Goal: Task Accomplishment & Management: Use online tool/utility

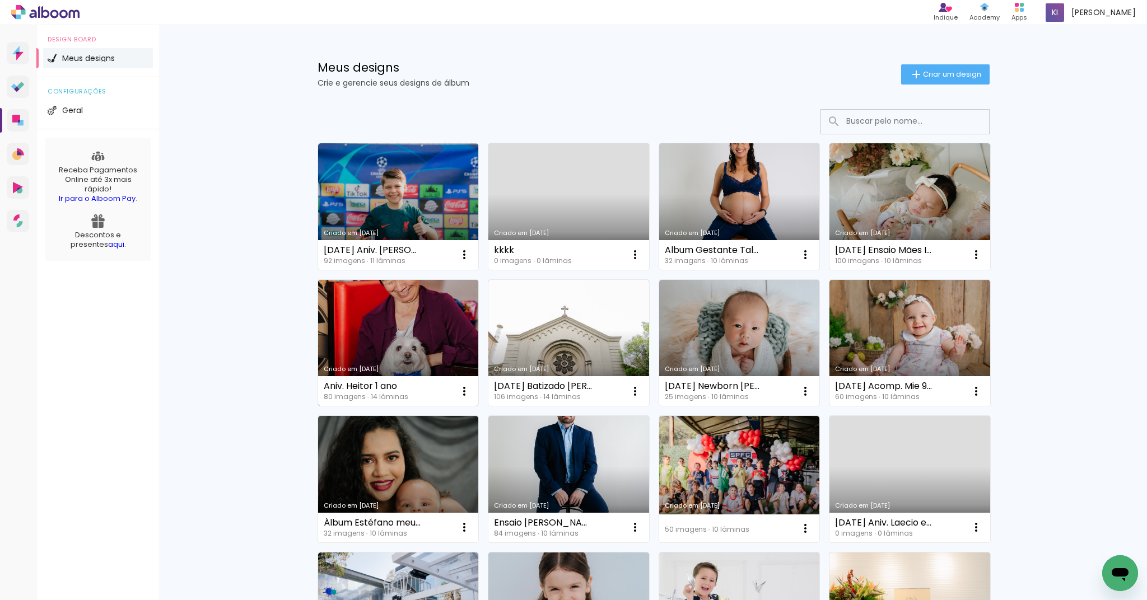
click at [421, 325] on link "Criado em [DATE]" at bounding box center [398, 343] width 161 height 127
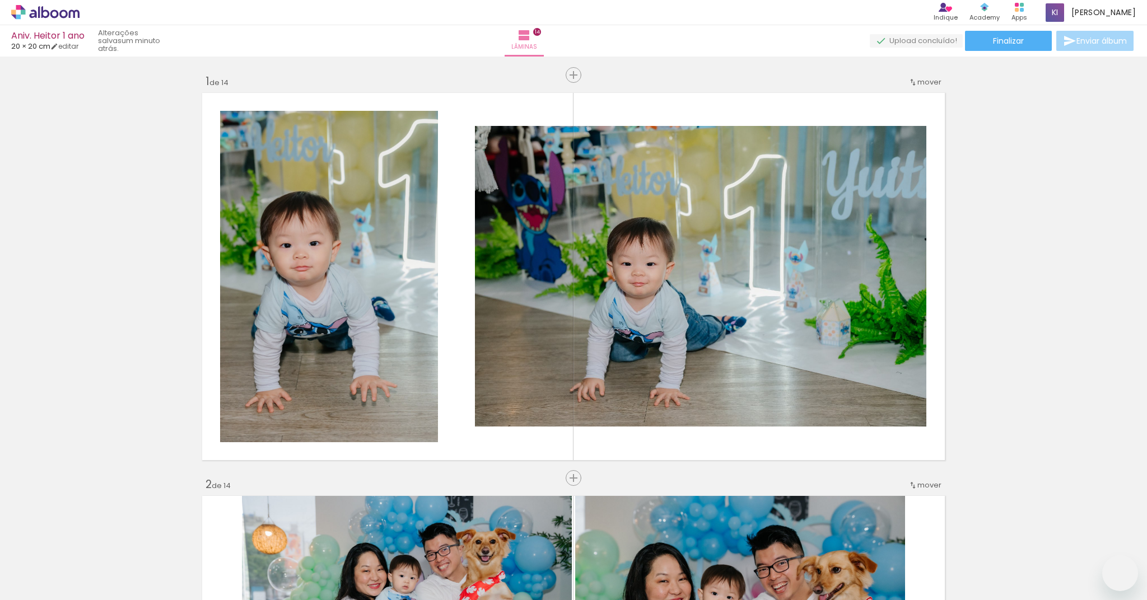
click at [490, 584] on quentale-workspace at bounding box center [573, 300] width 1147 height 600
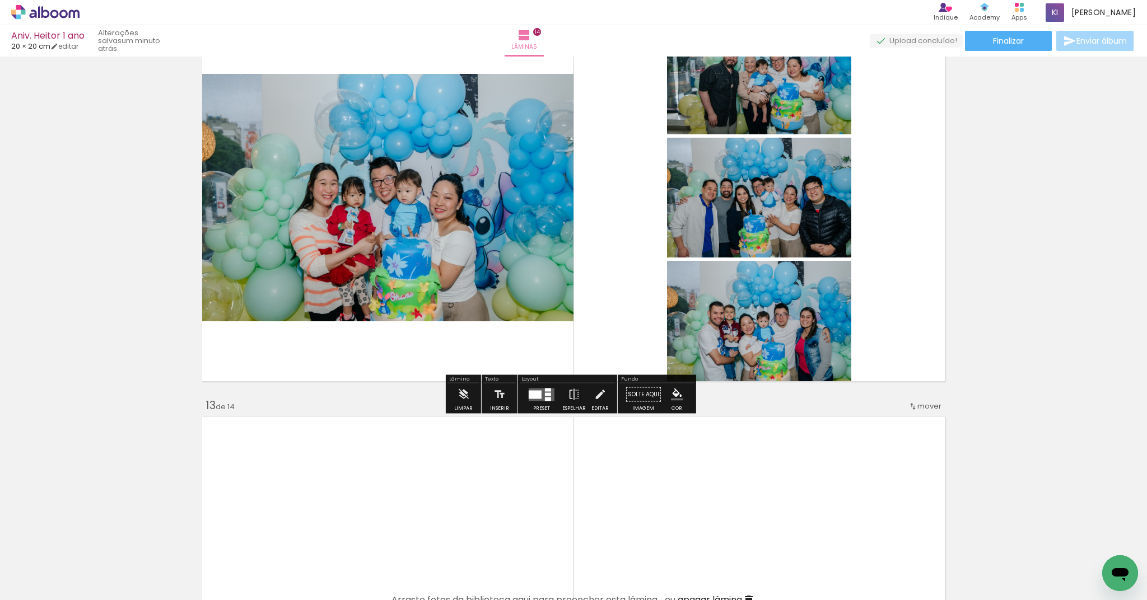
click at [365, 282] on quentale-photo at bounding box center [385, 197] width 375 height 247
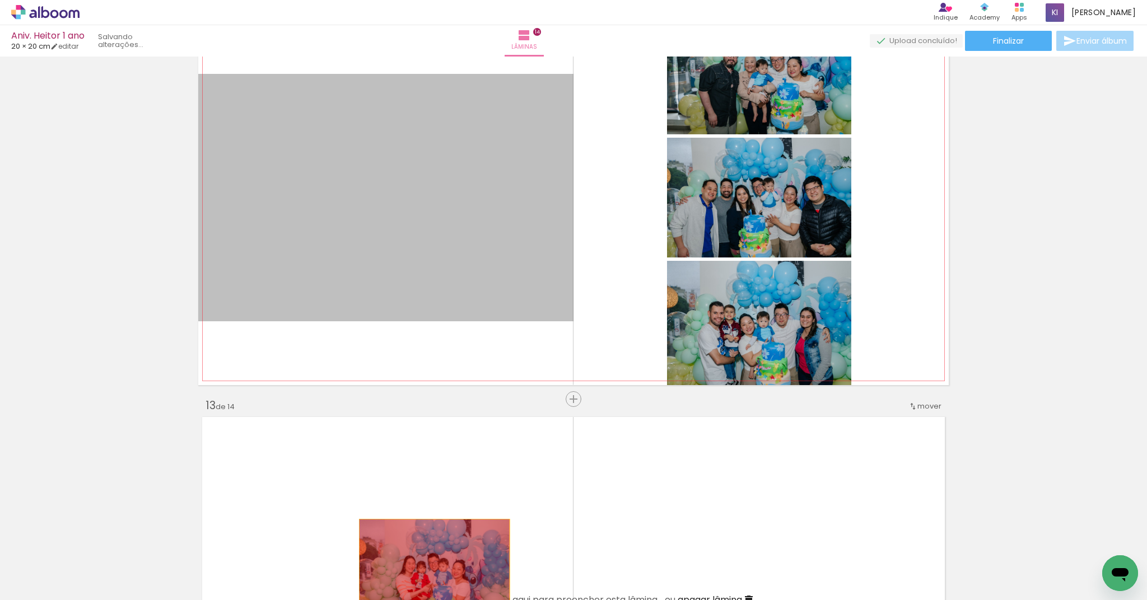
drag, startPoint x: 372, startPoint y: 263, endPoint x: 620, endPoint y: 454, distance: 313.0
click at [431, 567] on quentale-workspace at bounding box center [573, 300] width 1147 height 600
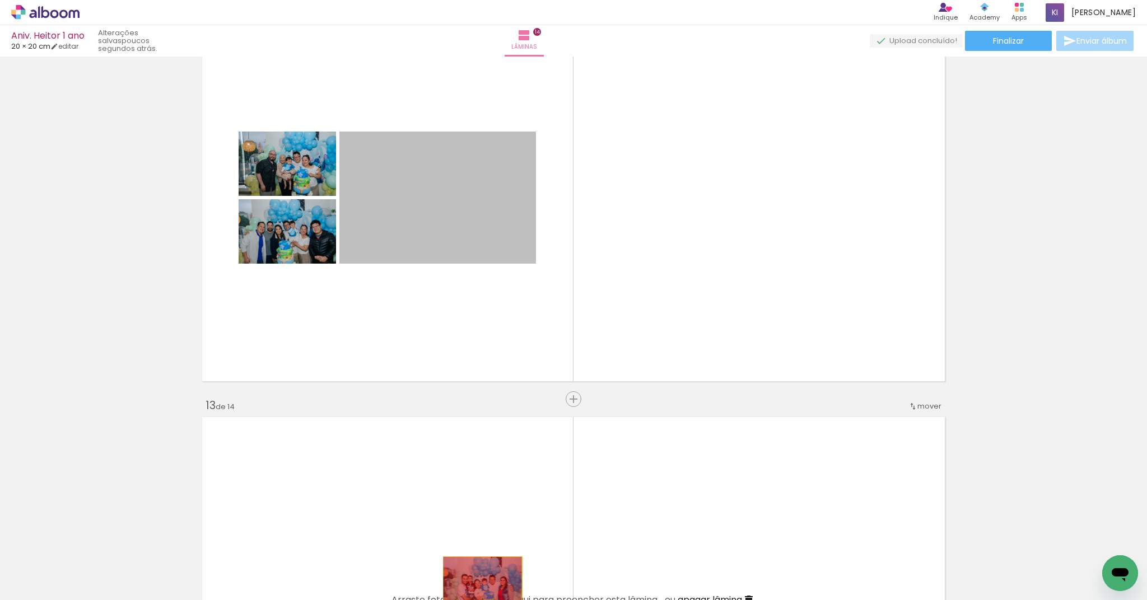
drag, startPoint x: 440, startPoint y: 208, endPoint x: 478, endPoint y: 583, distance: 377.1
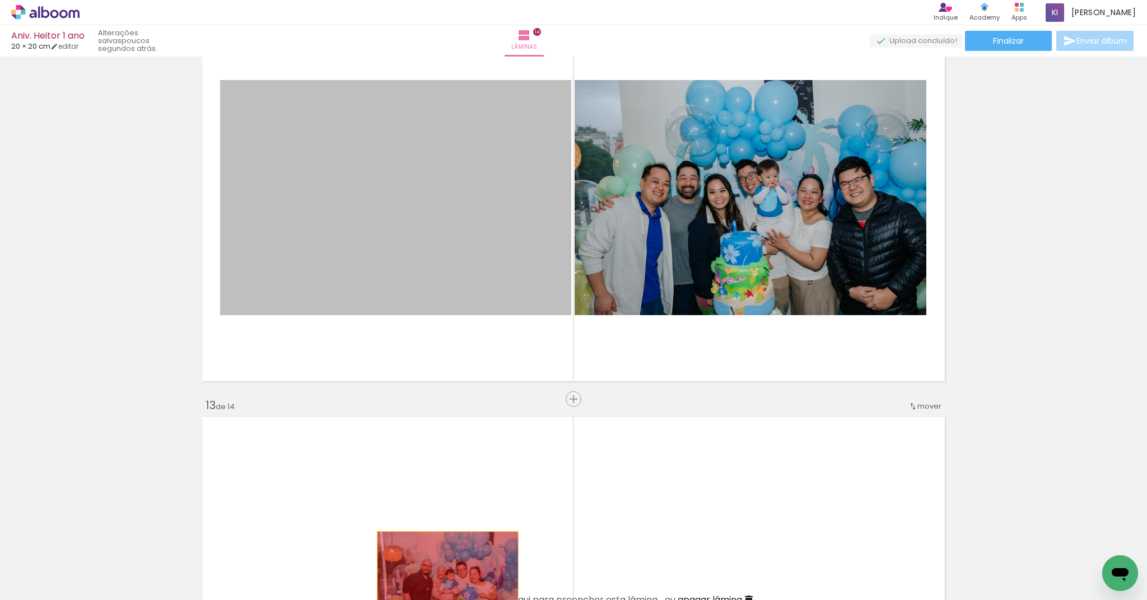
drag, startPoint x: 424, startPoint y: 257, endPoint x: 443, endPoint y: 579, distance: 322.5
click at [443, 579] on quentale-workspace at bounding box center [573, 300] width 1147 height 600
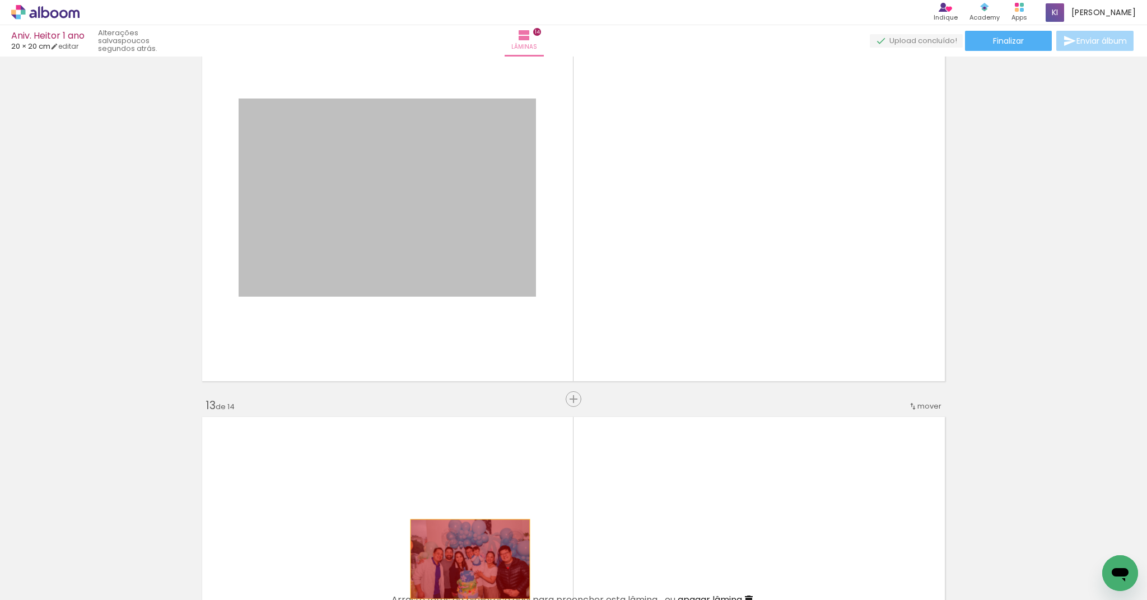
drag, startPoint x: 447, startPoint y: 237, endPoint x: 466, endPoint y: 559, distance: 323.1
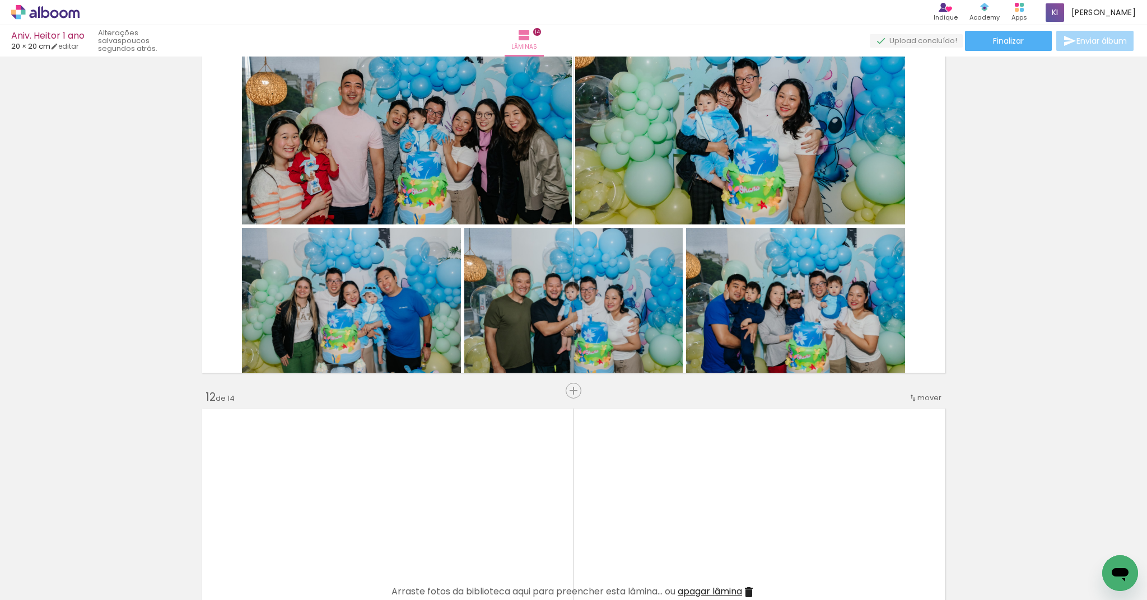
scroll to position [4117, 0]
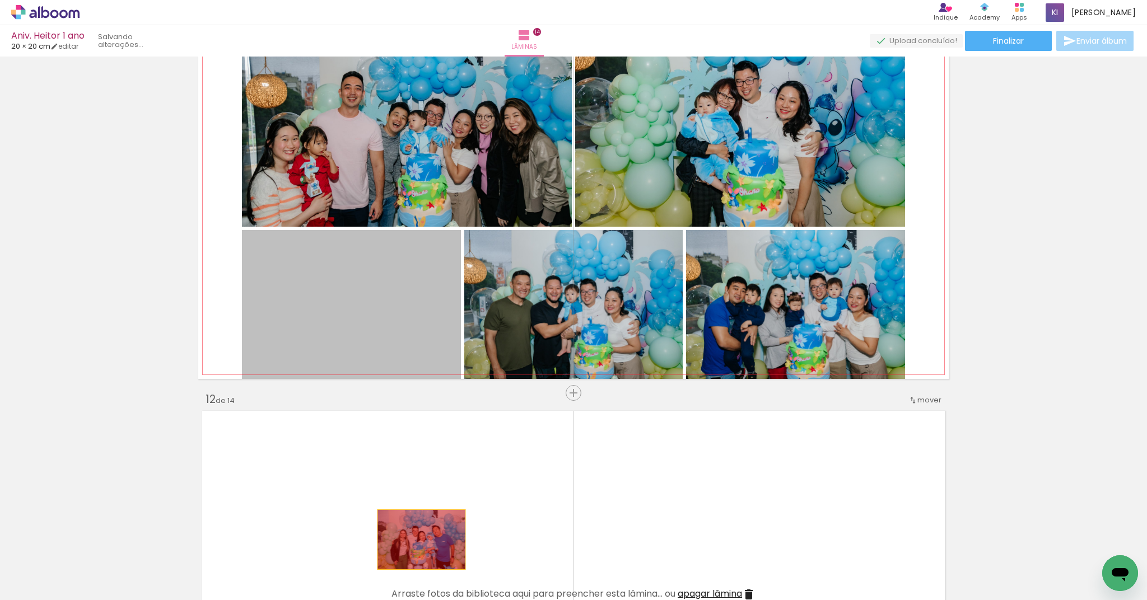
drag, startPoint x: 372, startPoint y: 329, endPoint x: 418, endPoint y: 543, distance: 218.1
click at [418, 543] on quentale-workspace at bounding box center [573, 300] width 1147 height 600
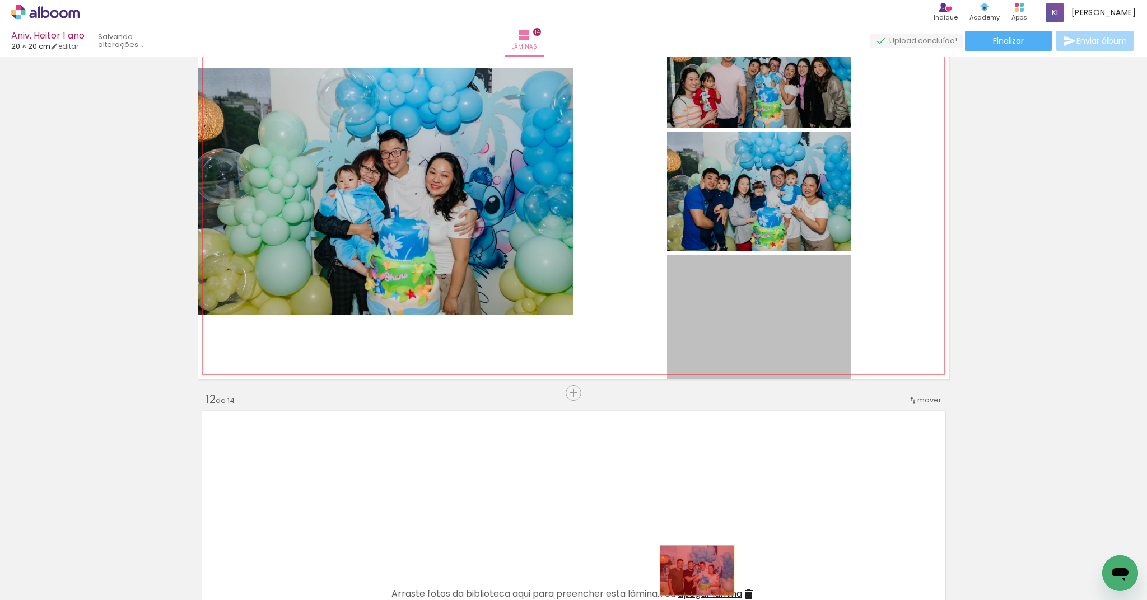
drag, startPoint x: 690, startPoint y: 348, endPoint x: 693, endPoint y: 571, distance: 222.9
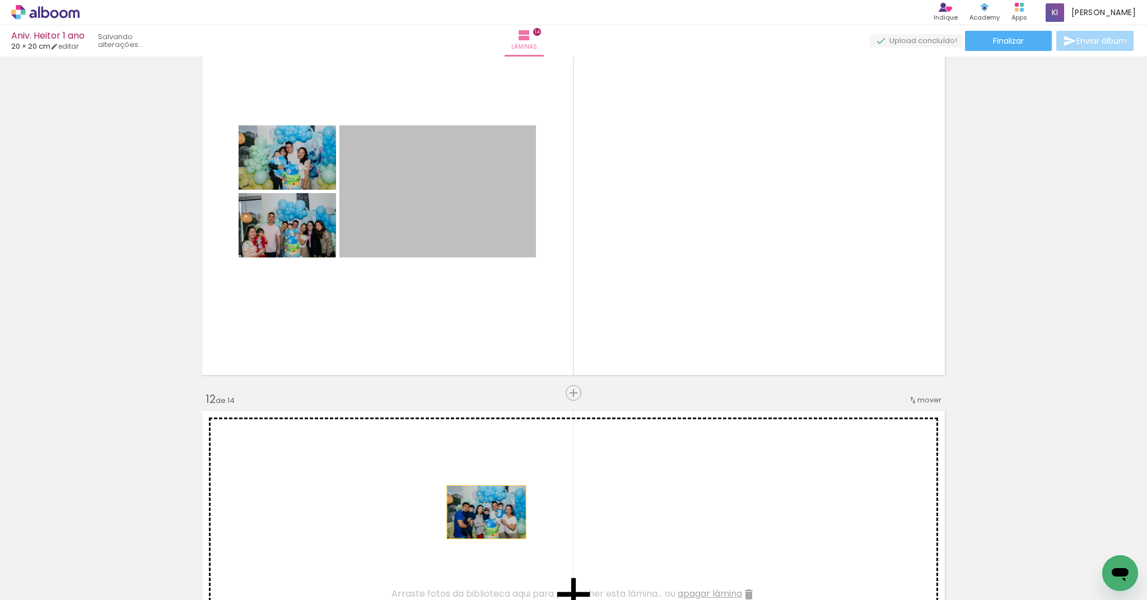
drag, startPoint x: 436, startPoint y: 216, endPoint x: 482, endPoint y: 512, distance: 300.4
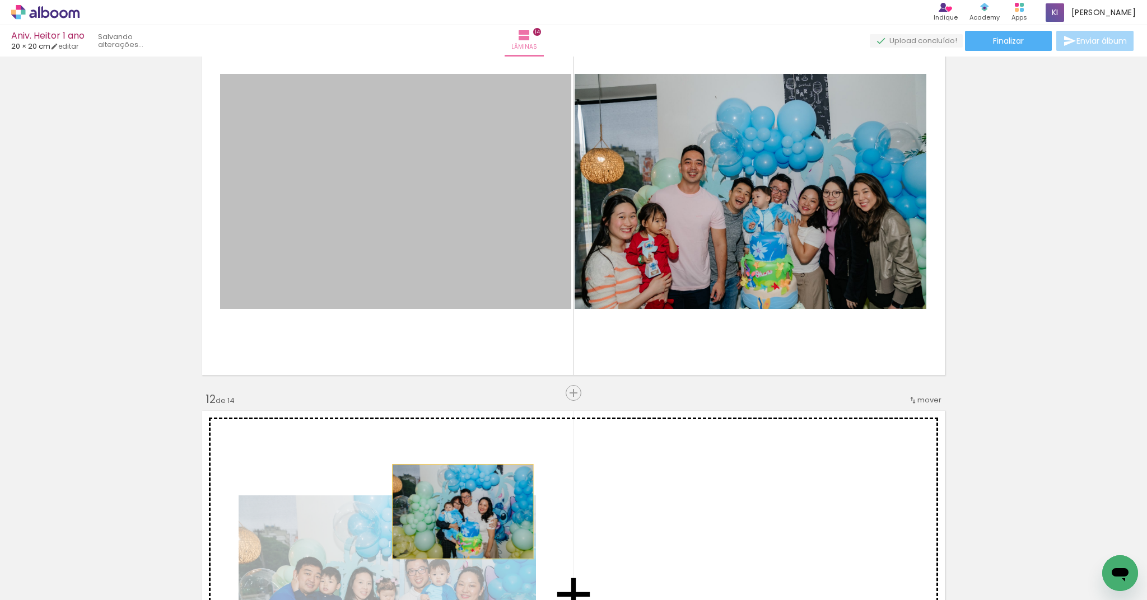
drag, startPoint x: 423, startPoint y: 207, endPoint x: 459, endPoint y: 512, distance: 307.2
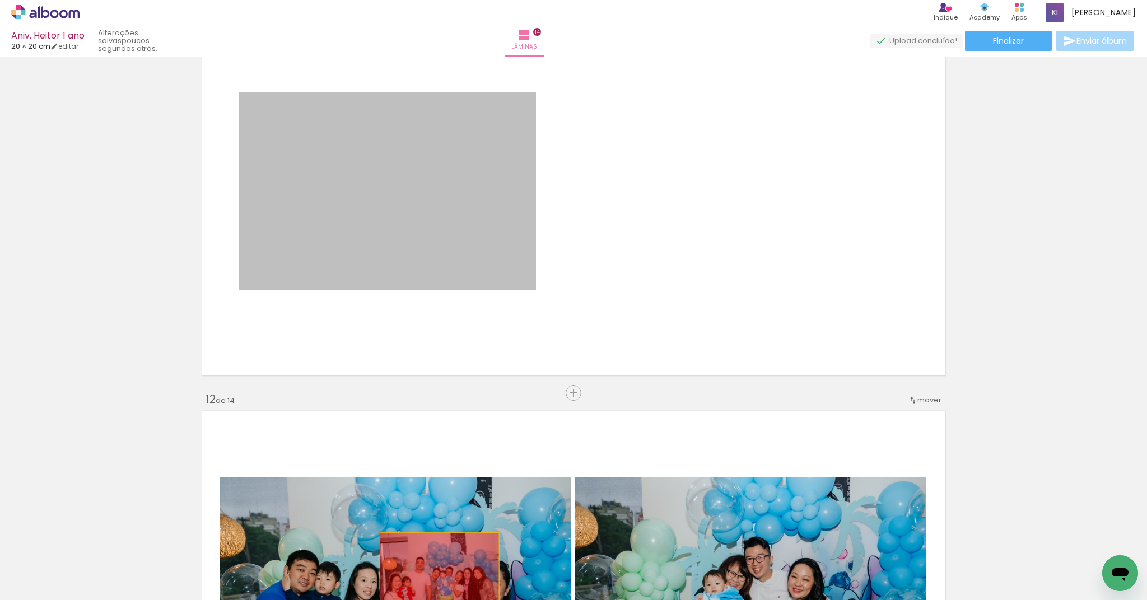
drag, startPoint x: 368, startPoint y: 204, endPoint x: 435, endPoint y: 573, distance: 375.1
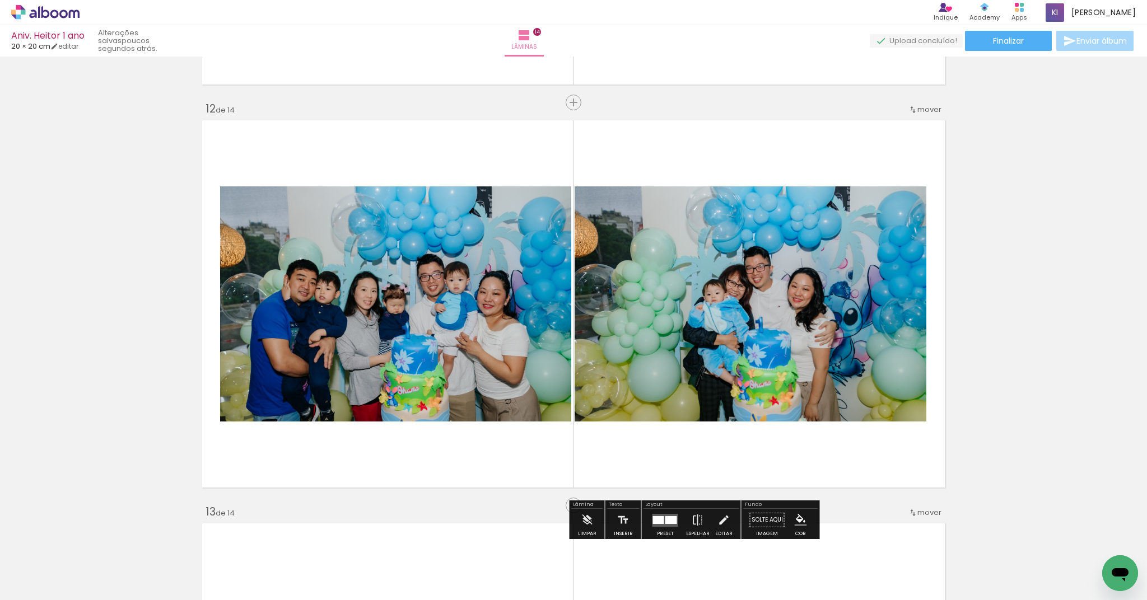
scroll to position [4520, 0]
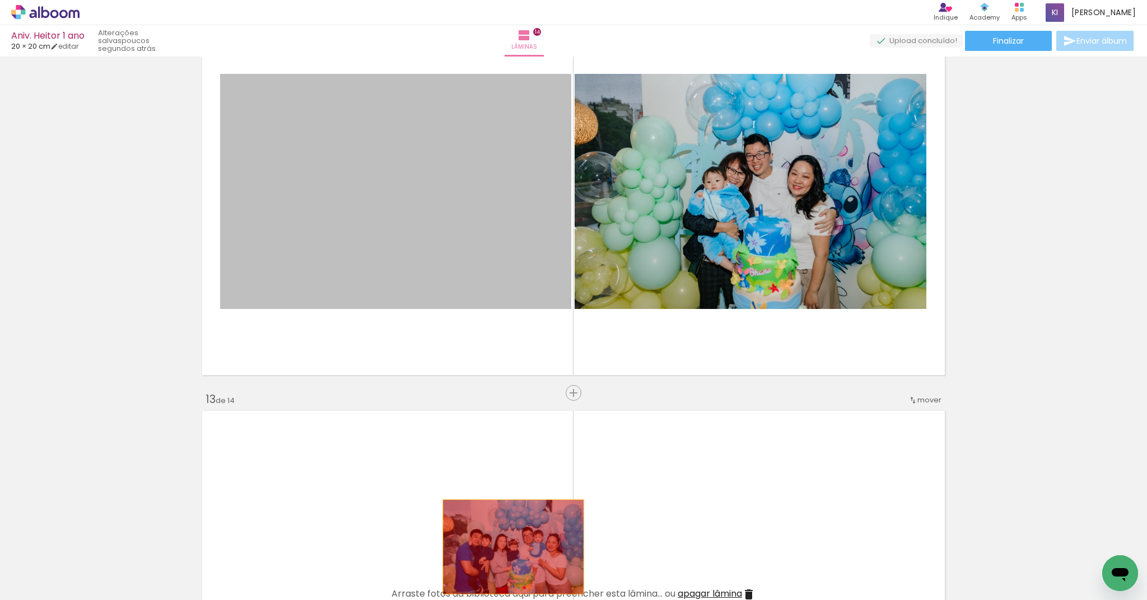
drag, startPoint x: 398, startPoint y: 221, endPoint x: 509, endPoint y: 547, distance: 344.9
click at [509, 547] on quentale-workspace at bounding box center [573, 300] width 1147 height 600
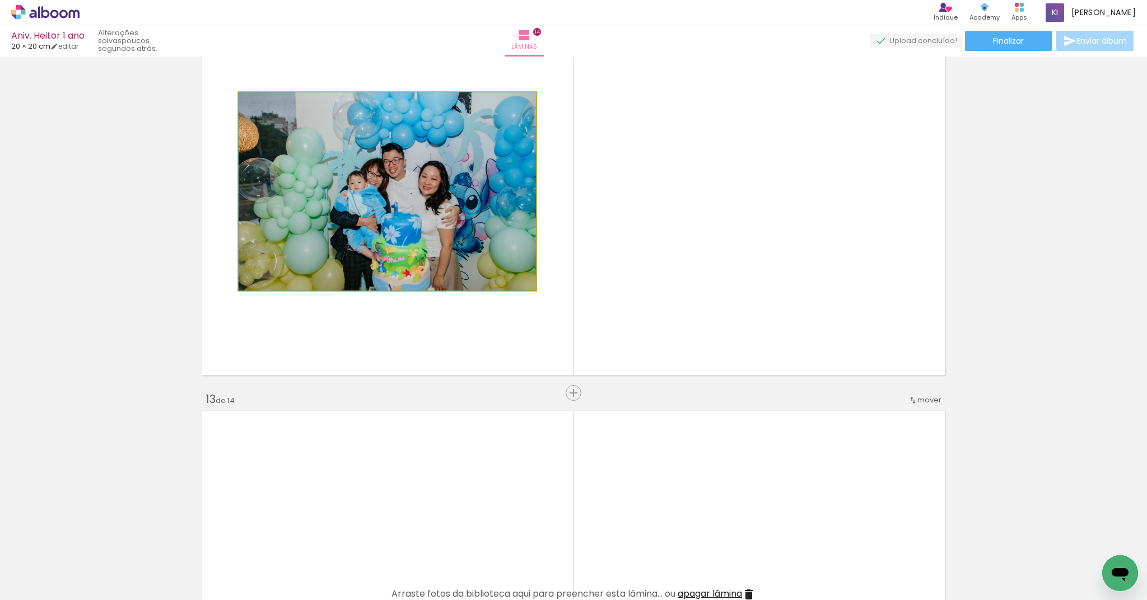
click at [367, 239] on quentale-photo at bounding box center [387, 191] width 297 height 198
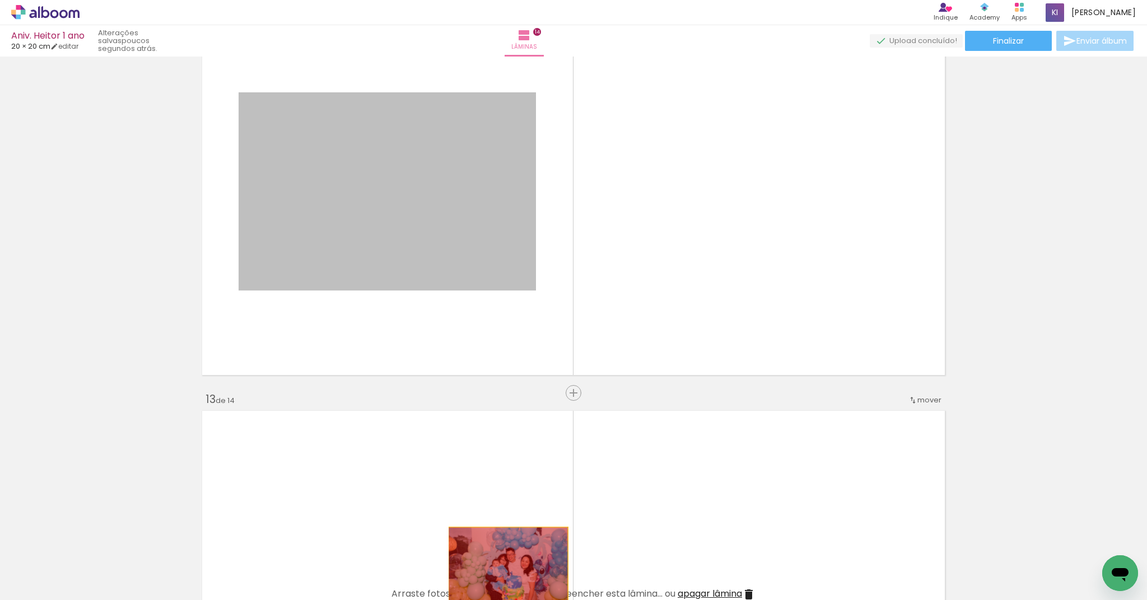
drag, startPoint x: 393, startPoint y: 226, endPoint x: 504, endPoint y: 567, distance: 358.7
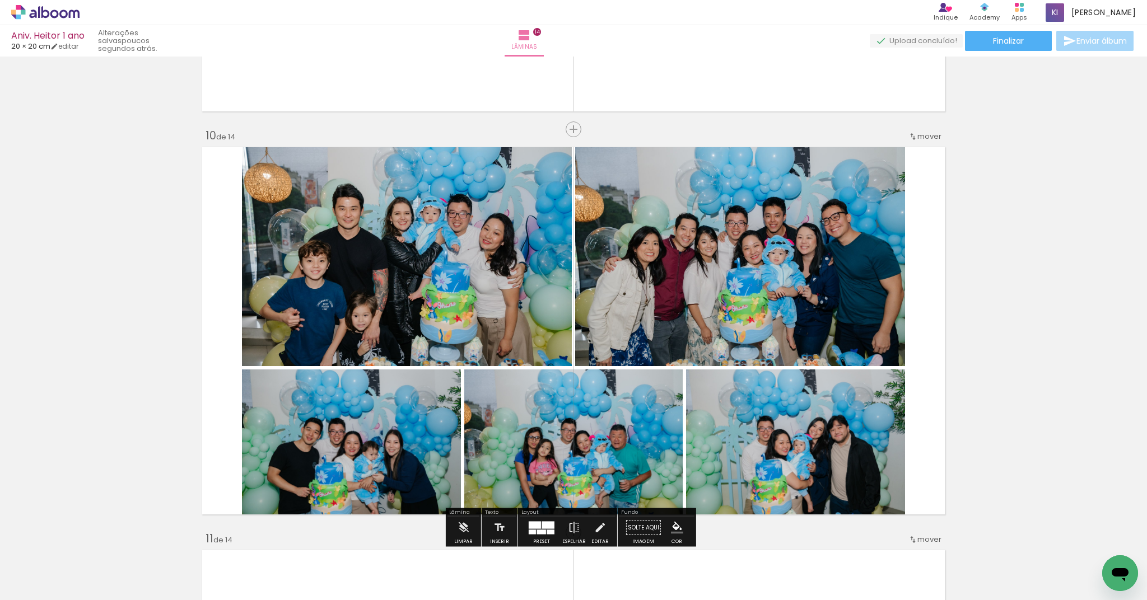
scroll to position [3738, 0]
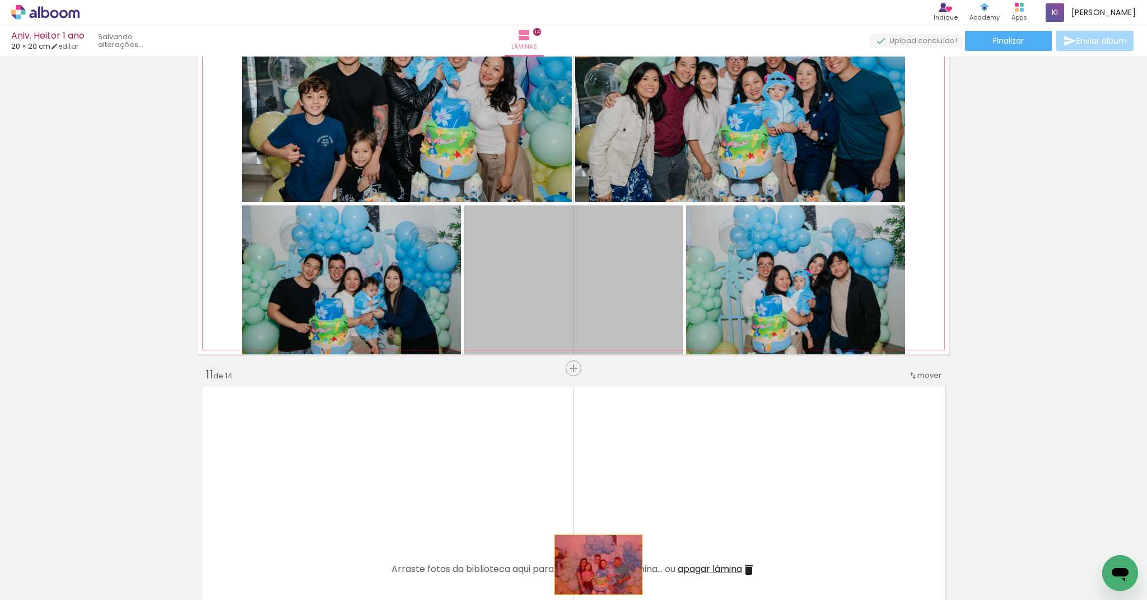
drag, startPoint x: 537, startPoint y: 312, endPoint x: 594, endPoint y: 565, distance: 259.4
click at [594, 565] on quentale-workspace at bounding box center [573, 300] width 1147 height 600
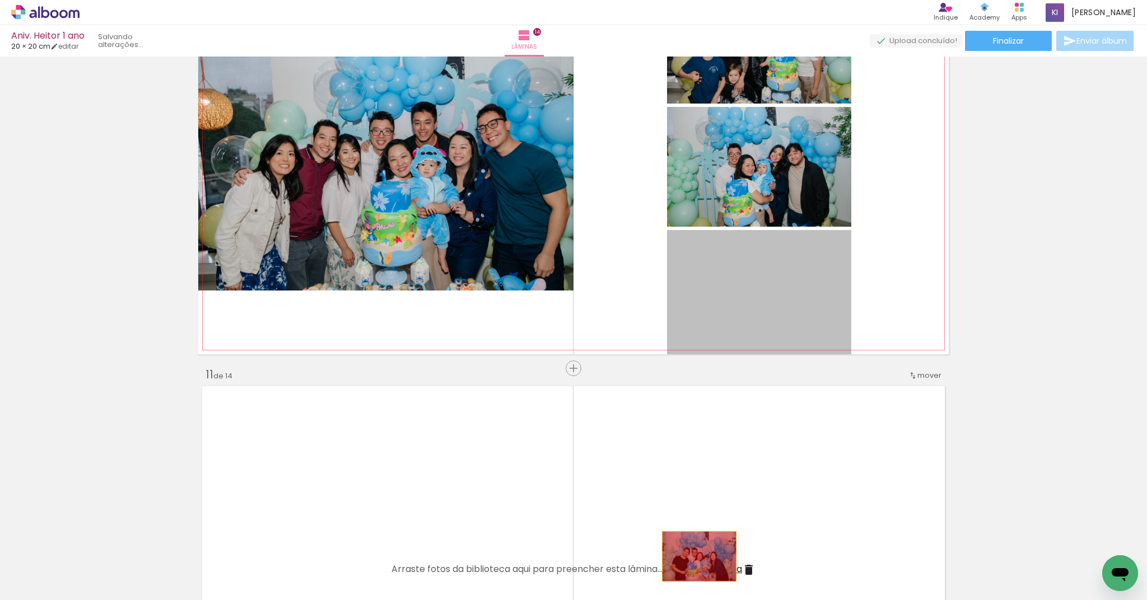
drag, startPoint x: 690, startPoint y: 302, endPoint x: 695, endPoint y: 557, distance: 254.8
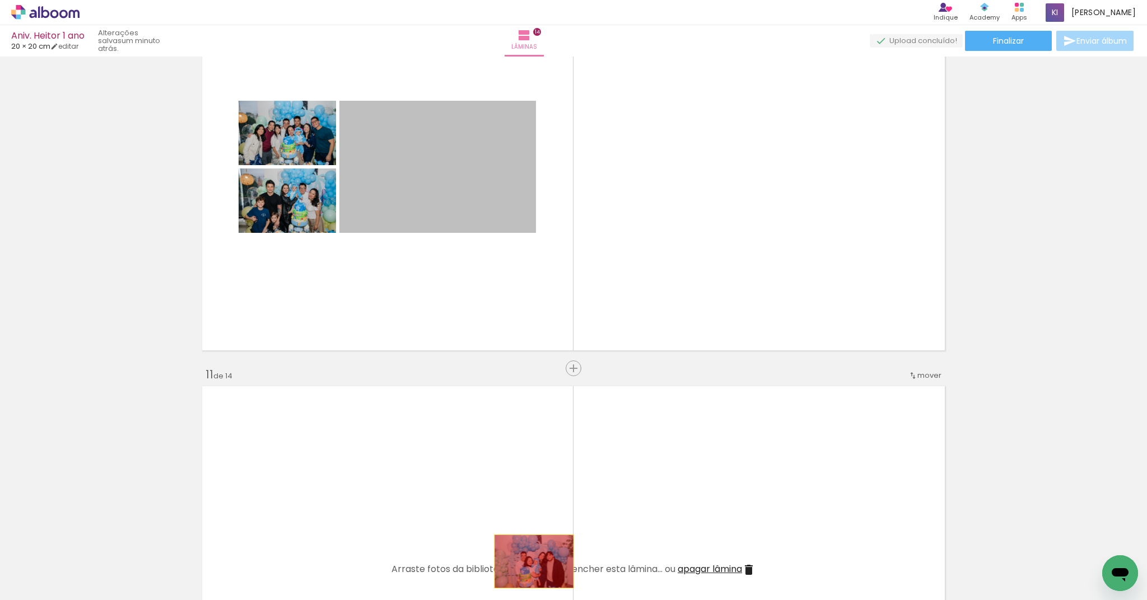
drag, startPoint x: 443, startPoint y: 184, endPoint x: 530, endPoint y: 562, distance: 387.1
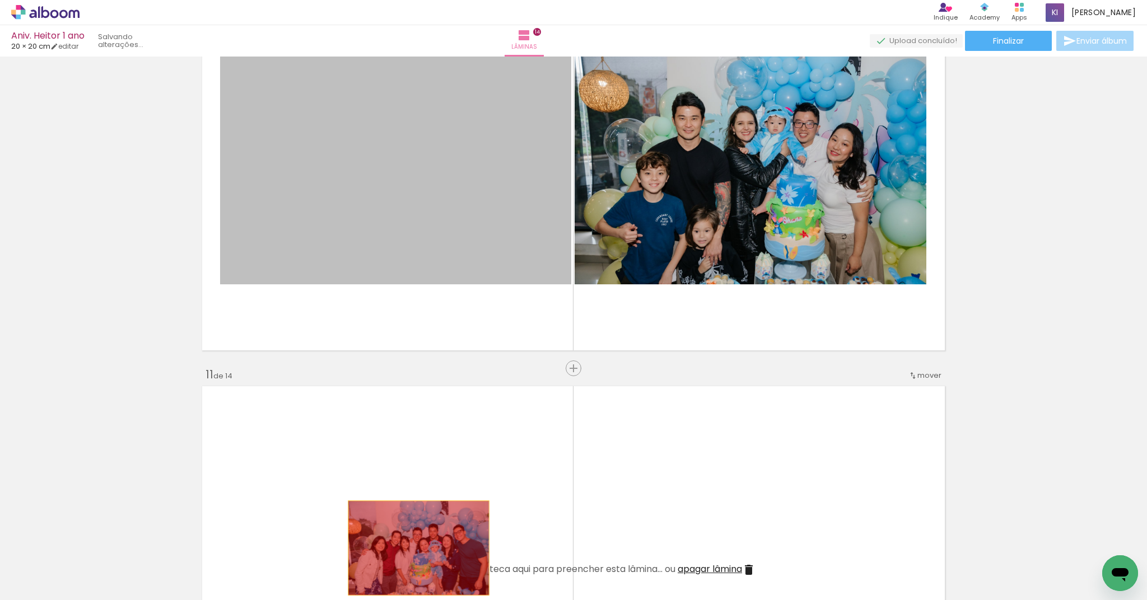
drag, startPoint x: 358, startPoint y: 211, endPoint x: 415, endPoint y: 550, distance: 344.2
click at [415, 550] on quentale-workspace at bounding box center [573, 300] width 1147 height 600
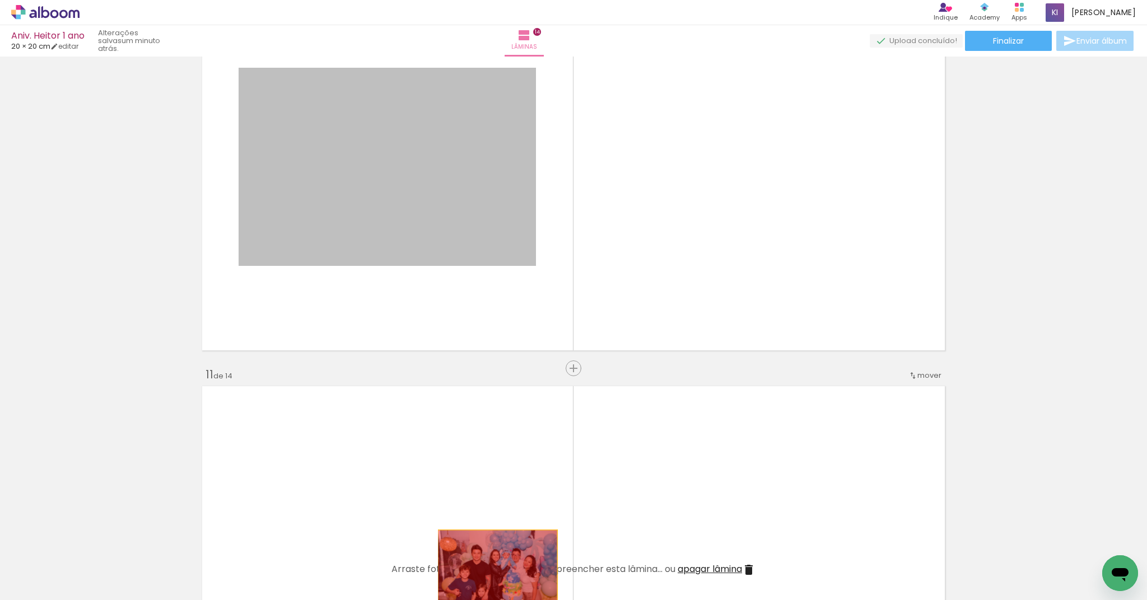
drag, startPoint x: 433, startPoint y: 219, endPoint x: 493, endPoint y: 570, distance: 356.1
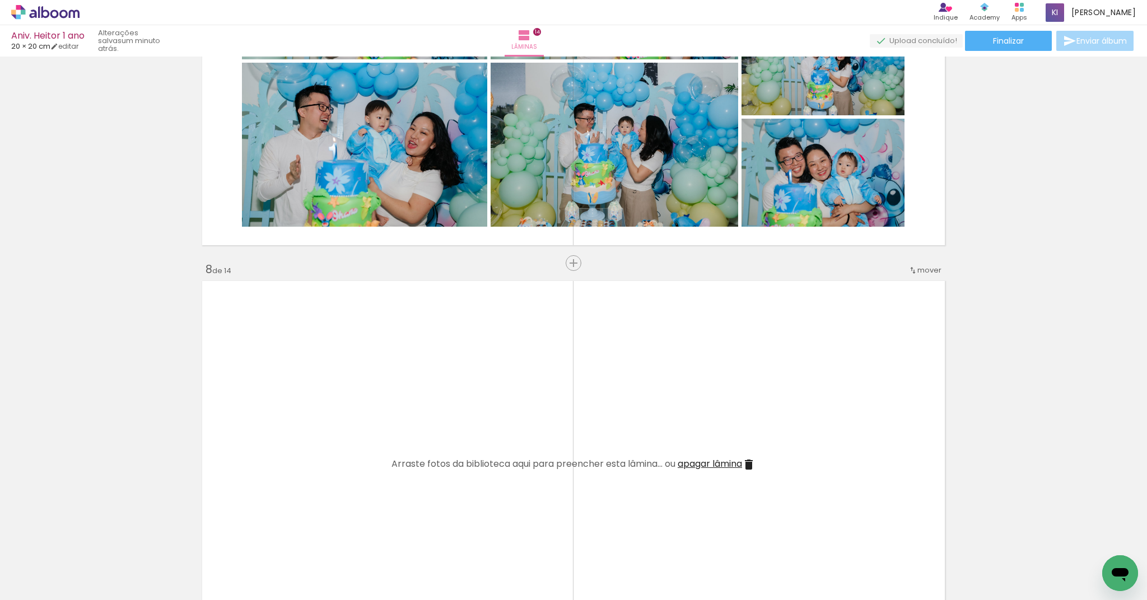
scroll to position [2720, 0]
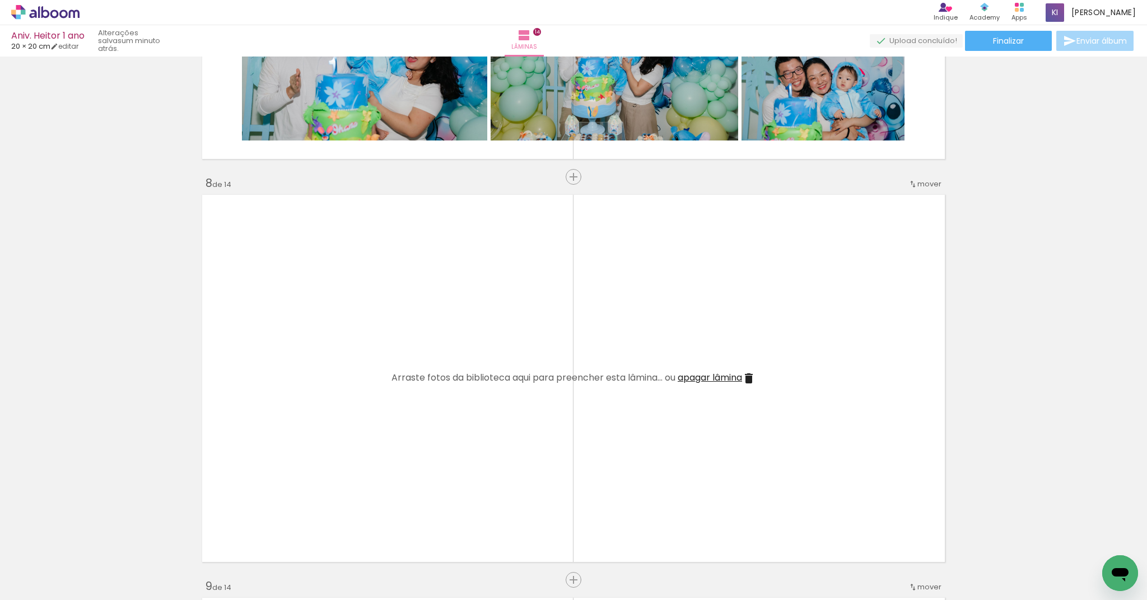
click at [47, 586] on span "Adicionar Fotos" at bounding box center [40, 585] width 34 height 12
click at [0, 0] on input "file" at bounding box center [0, 0] width 0 height 0
click at [351, 91] on quentale-photo at bounding box center [364, 58] width 245 height 164
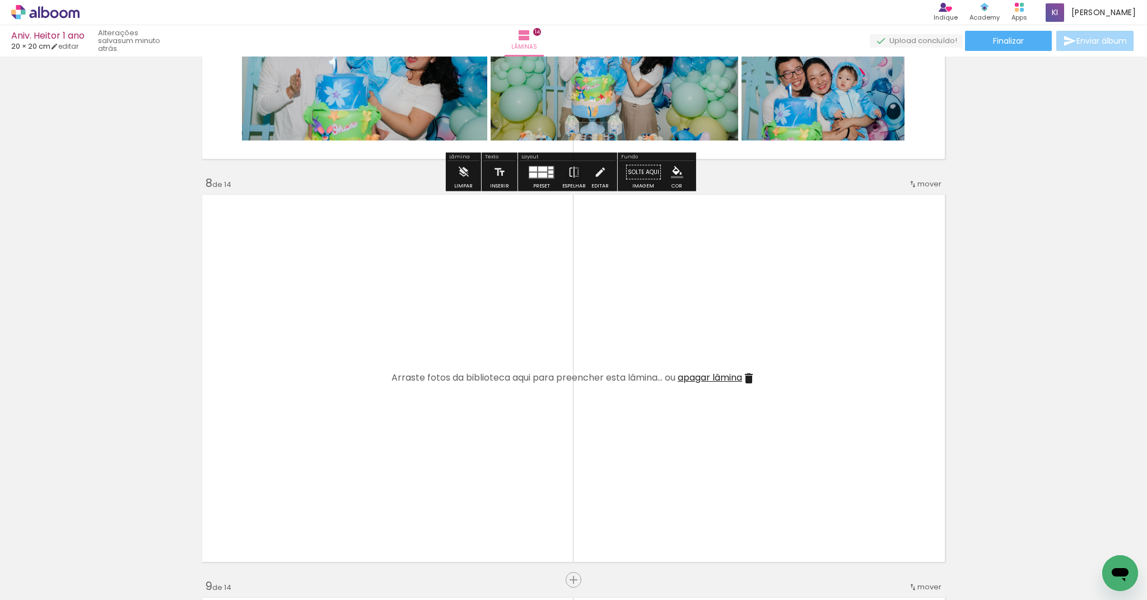
scroll to position [2522, 0]
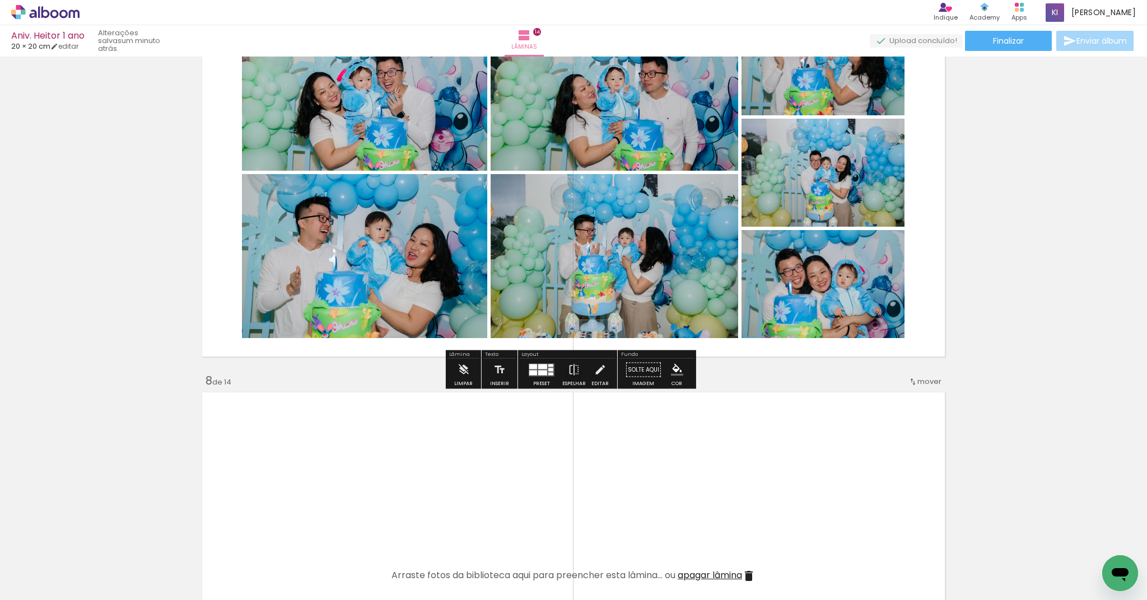
click at [396, 265] on quentale-photo at bounding box center [364, 256] width 245 height 164
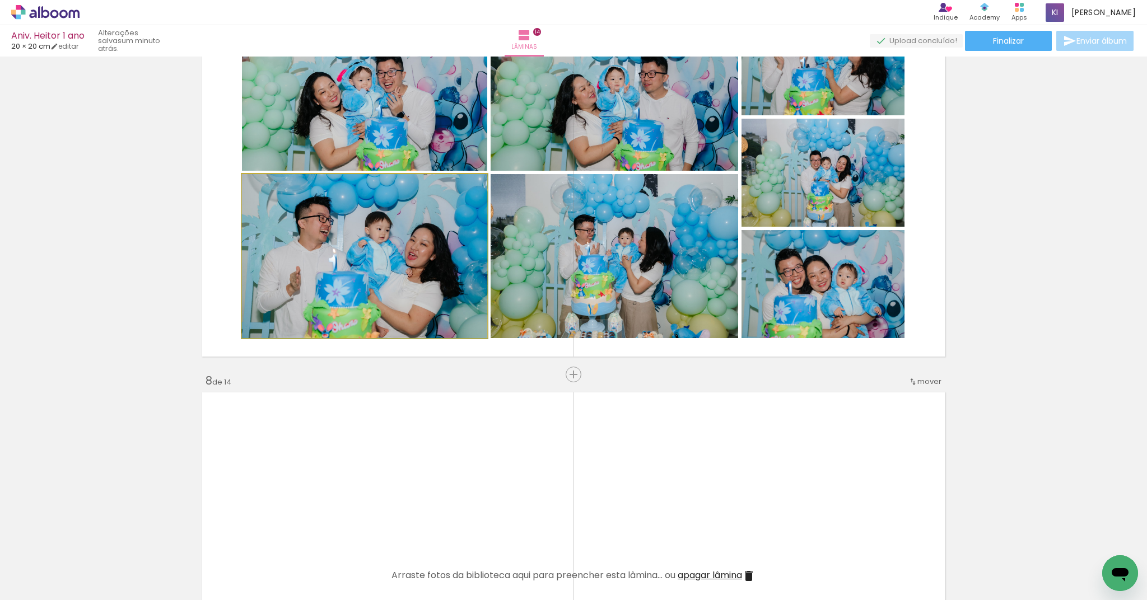
click at [396, 265] on quentale-photo at bounding box center [364, 256] width 245 height 164
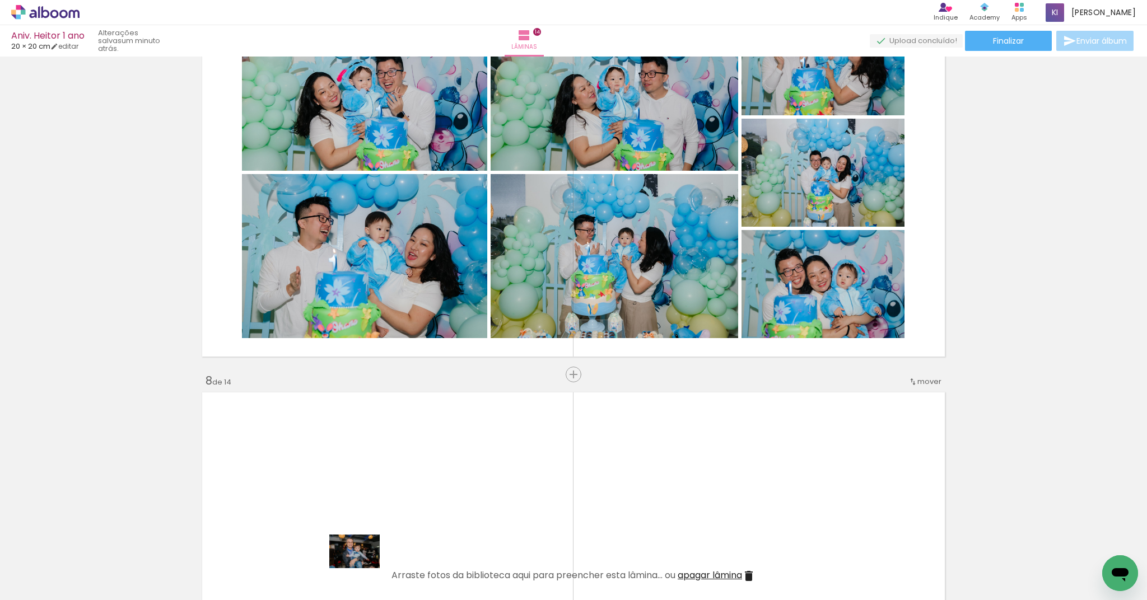
click at [363, 568] on div at bounding box center [362, 562] width 55 height 37
click at [372, 499] on quentale-layouter at bounding box center [573, 576] width 750 height 375
